Goal: Transaction & Acquisition: Purchase product/service

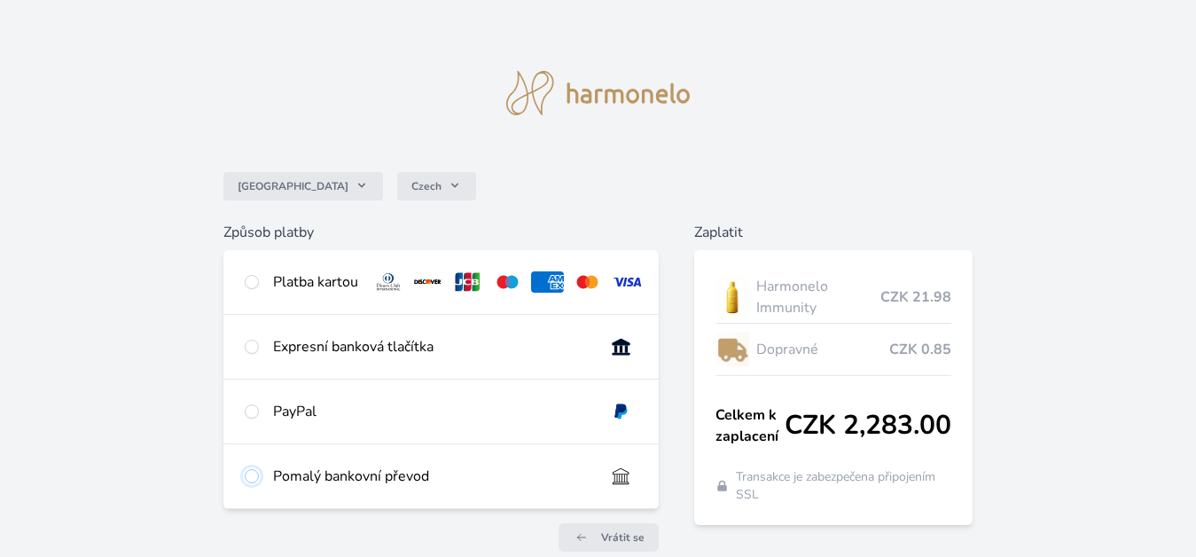
click at [254, 483] on input "radio" at bounding box center [252, 476] width 14 height 14
radio input "true"
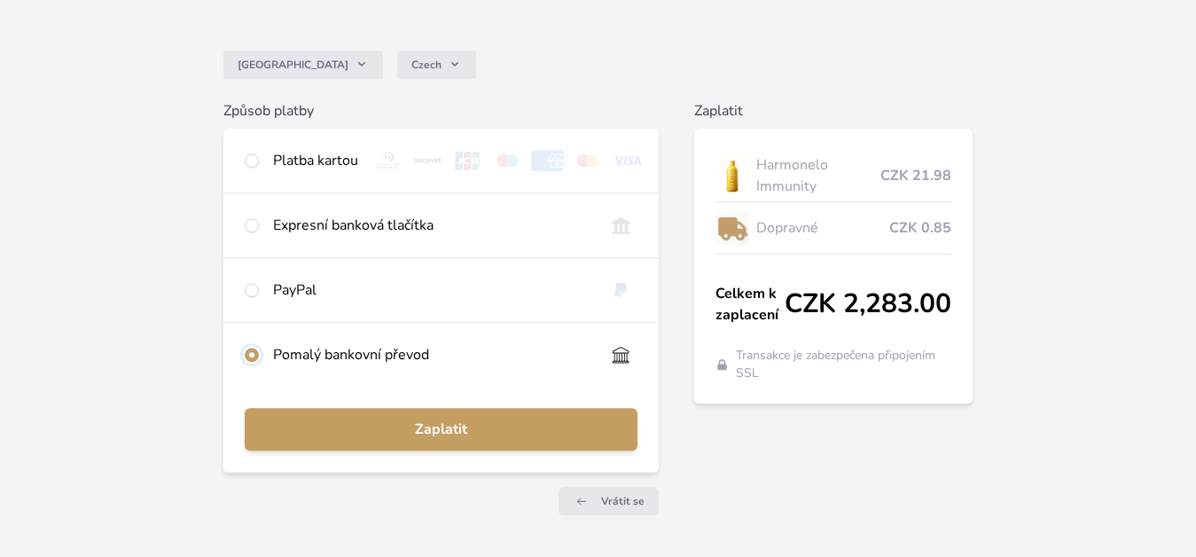
scroll to position [125, 0]
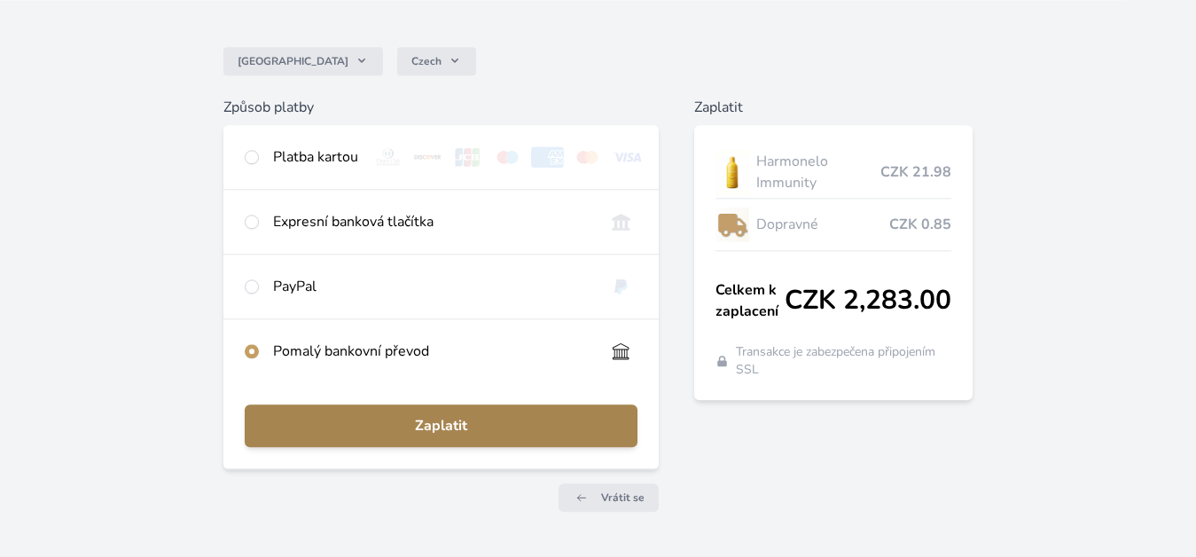
click at [462, 427] on button "Zaplatit" at bounding box center [442, 425] width 394 height 43
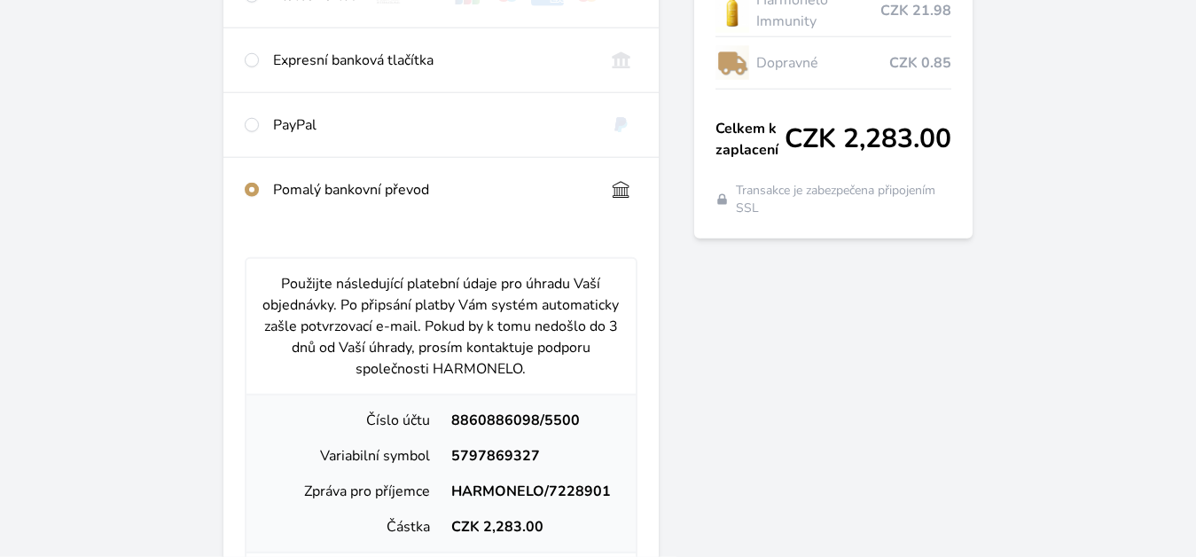
scroll to position [356, 0]
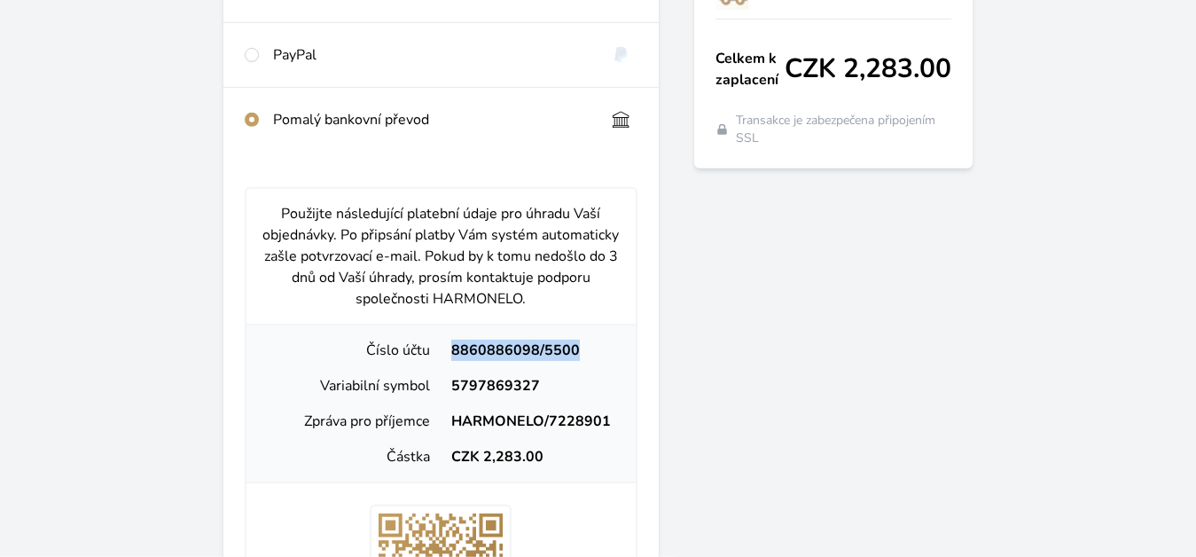
drag, startPoint x: 592, startPoint y: 360, endPoint x: 444, endPoint y: 351, distance: 148.3
click at [444, 351] on div "Číslo účtu 8860886098/5500" at bounding box center [442, 349] width 376 height 35
copy div "8860886098/5500"
click at [543, 387] on div "Variabilní symbol 5797869327" at bounding box center [442, 385] width 376 height 35
drag, startPoint x: 543, startPoint y: 395, endPoint x: 443, endPoint y: 391, distance: 100.3
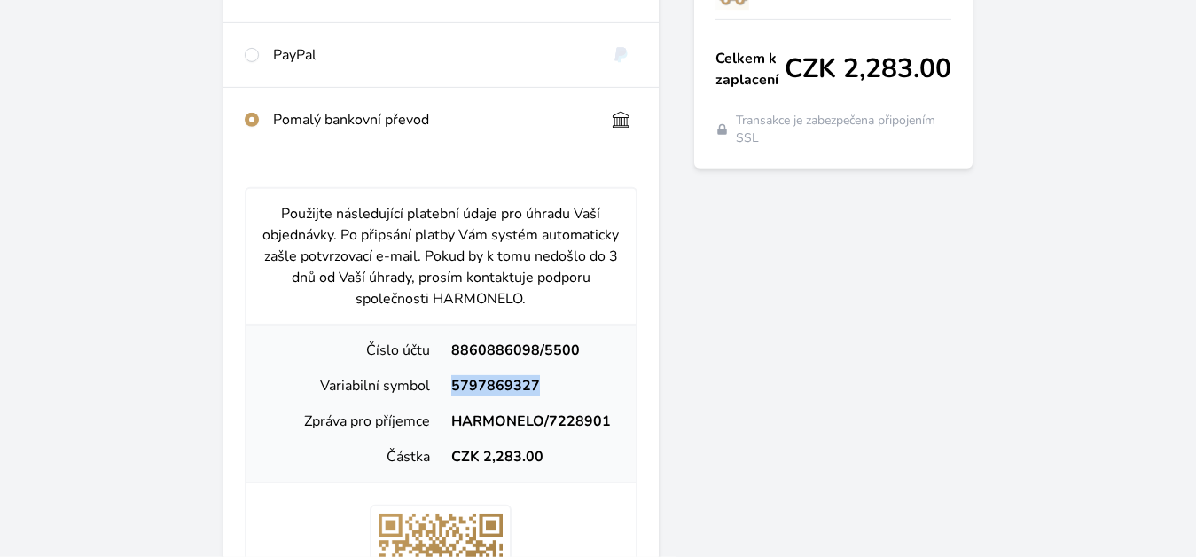
click at [443, 391] on div "5797869327" at bounding box center [531, 385] width 181 height 21
copy div "5797869327"
click at [580, 432] on div "HARMONELO/7228901" at bounding box center [531, 420] width 181 height 21
drag, startPoint x: 634, startPoint y: 434, endPoint x: 441, endPoint y: 426, distance: 193.4
click at [441, 426] on div "Číslo účtu 8860886098/5500 Variabilní symbol 5797869327 Zpráva pro příjemce HAR…" at bounding box center [441, 404] width 390 height 160
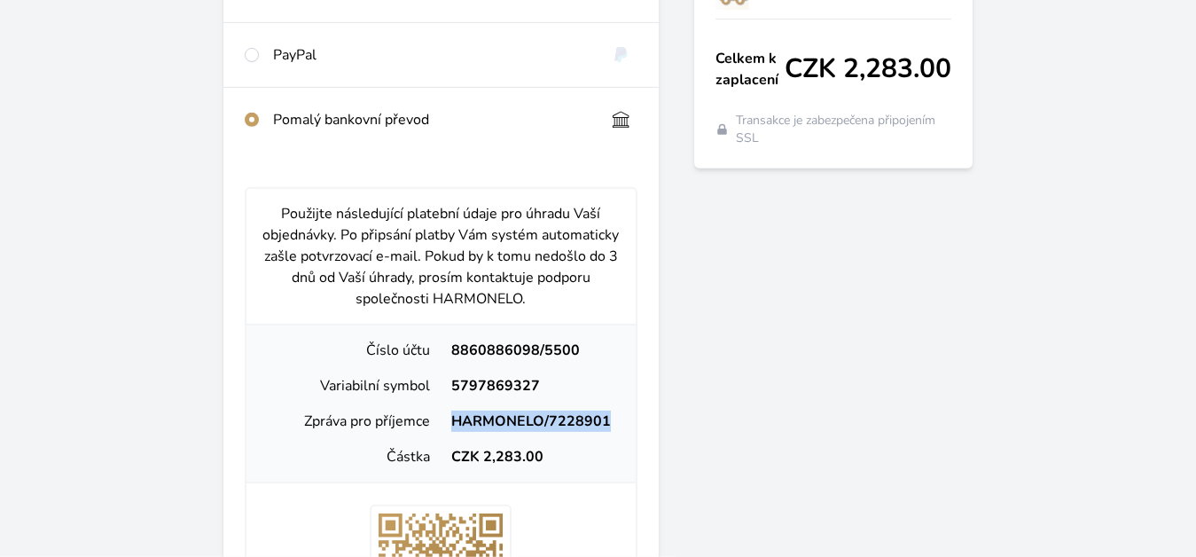
copy div "Zpráva pro příjemce HARMONELO/7228901"
